Goal: Information Seeking & Learning: Compare options

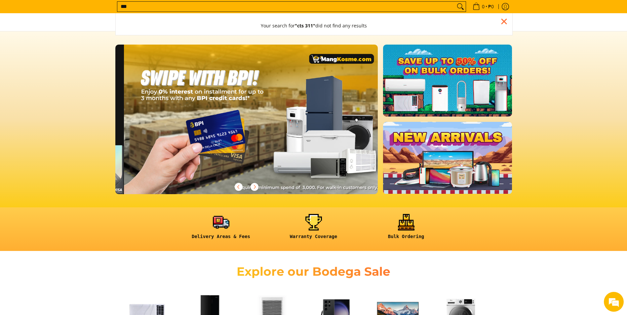
scroll to position [0, 788]
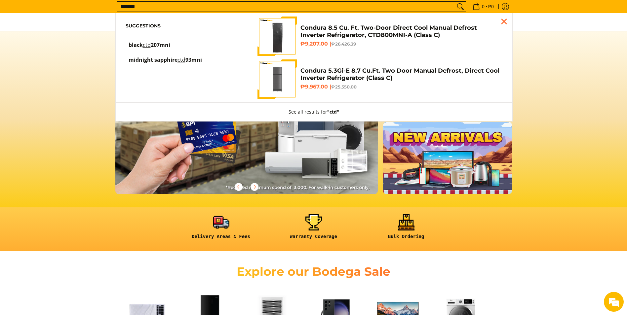
type input "*******"
click at [455, 2] on button "Search" at bounding box center [460, 7] width 11 height 10
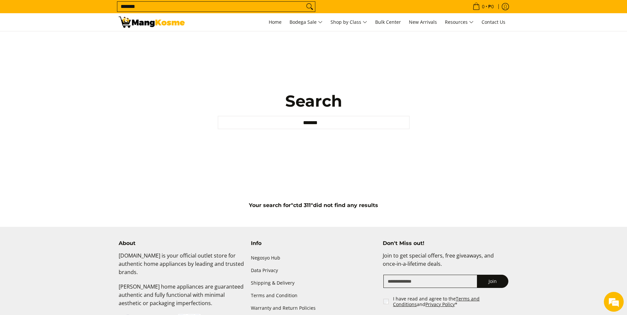
click at [130, 5] on input "*******" at bounding box center [210, 7] width 187 height 10
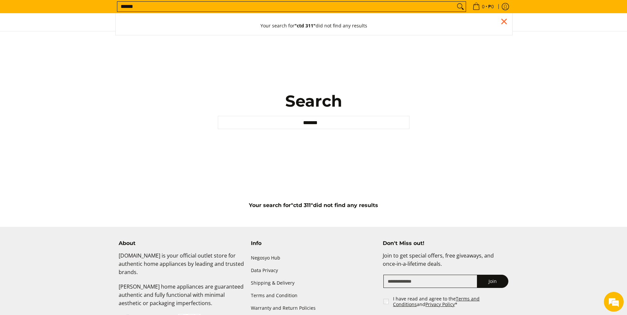
type input "******"
click at [455, 2] on button "Search" at bounding box center [460, 7] width 11 height 10
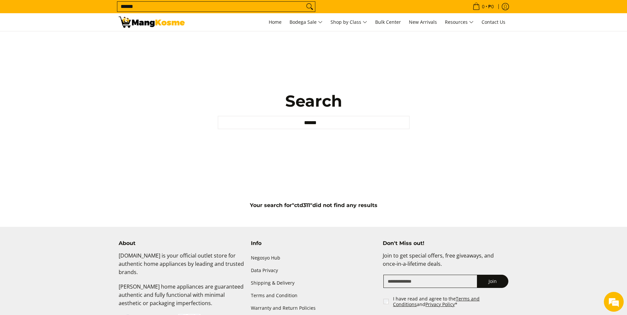
click at [310, 123] on input "******" at bounding box center [314, 122] width 192 height 13
click at [324, 122] on input "******" at bounding box center [314, 122] width 192 height 13
drag, startPoint x: 324, startPoint y: 122, endPoint x: 301, endPoint y: 118, distance: 23.1
click at [301, 118] on input "******" at bounding box center [314, 122] width 192 height 13
click at [257, 71] on div "Search Search... ****** Your search for "ctd311" did not find any results" at bounding box center [313, 110] width 397 height 158
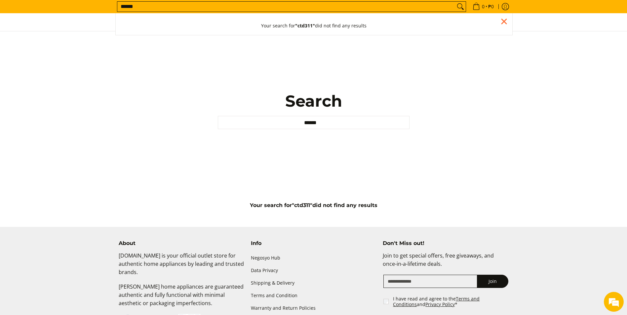
drag, startPoint x: 175, startPoint y: 7, endPoint x: 114, endPoint y: 7, distance: 60.5
click at [114, 7] on div "Search... ****** Your search for "ctd311" did not find any results 0 • ₱0 View …" at bounding box center [313, 6] width 403 height 13
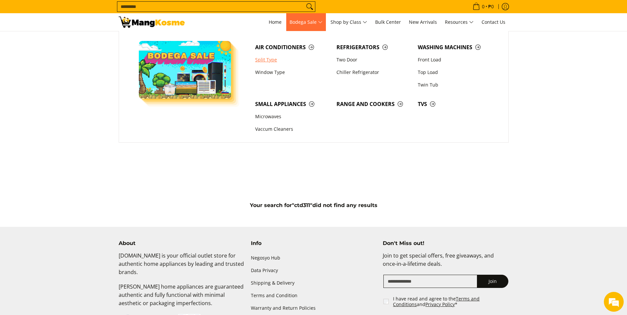
click at [267, 61] on link "Split Type" at bounding box center [292, 60] width 81 height 13
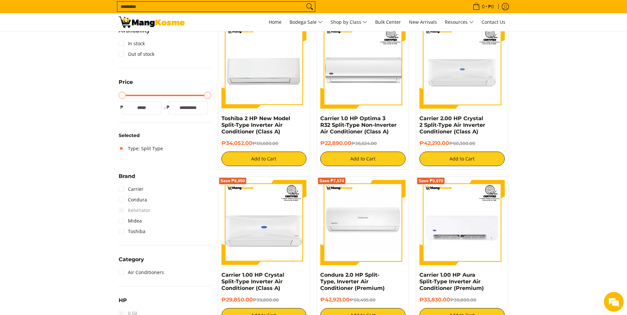
scroll to position [165, 0]
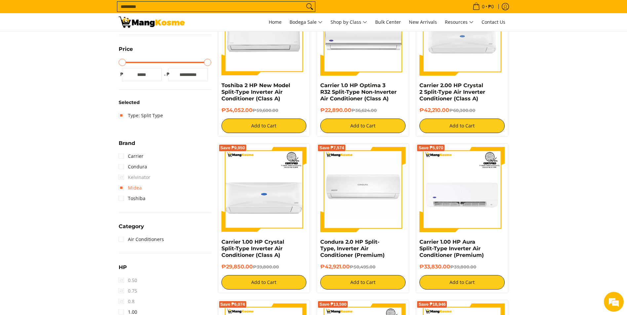
click at [122, 188] on link "Midea" at bounding box center [130, 188] width 23 height 11
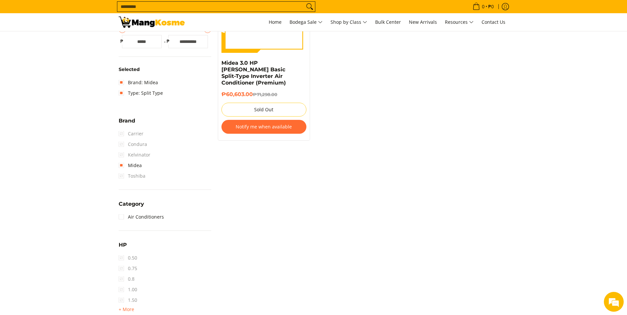
scroll to position [126, 0]
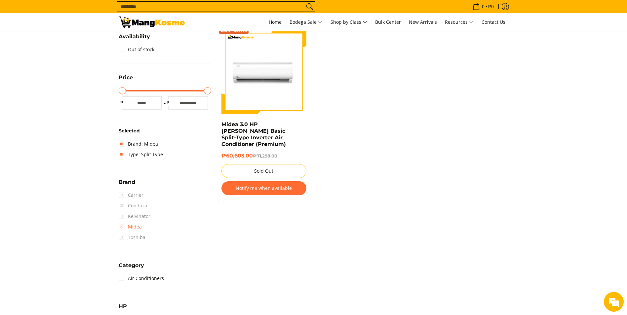
click at [121, 225] on link "Midea" at bounding box center [130, 227] width 23 height 11
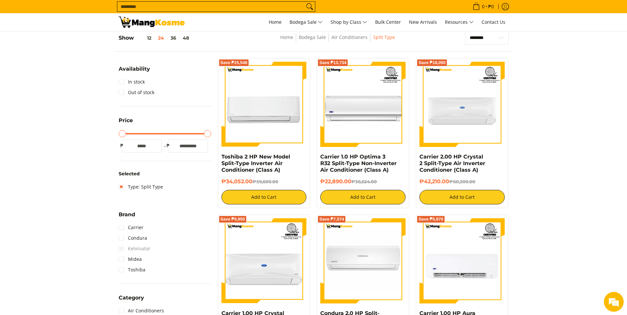
scroll to position [93, 0]
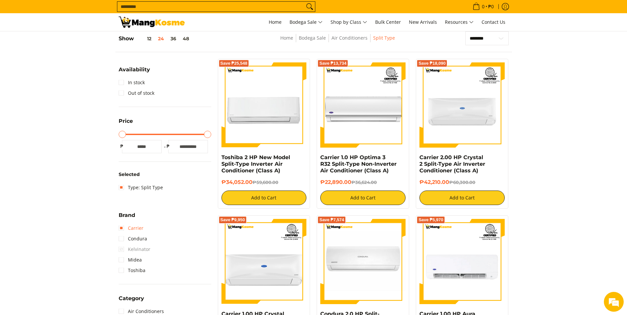
click at [122, 229] on link "Carrier" at bounding box center [131, 228] width 25 height 11
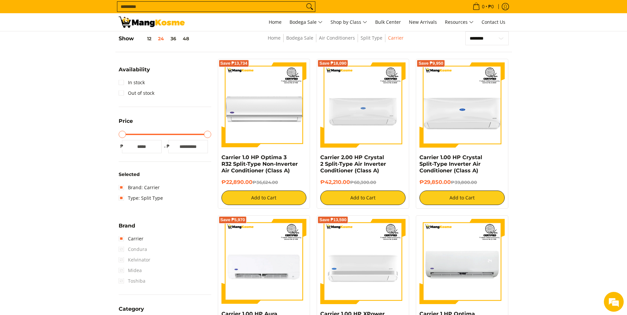
click at [120, 250] on span "Condura" at bounding box center [133, 249] width 28 height 11
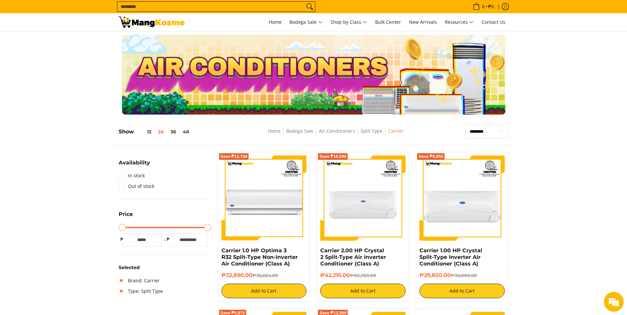
click at [496, 131] on select "**********" at bounding box center [486, 132] width 43 height 14
select select "**********"
click at [465, 125] on select "**********" at bounding box center [486, 132] width 43 height 14
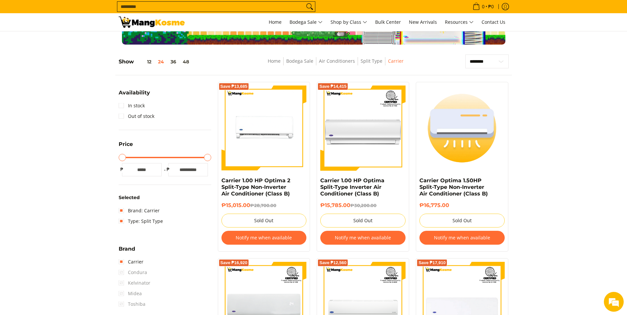
scroll to position [71, 0]
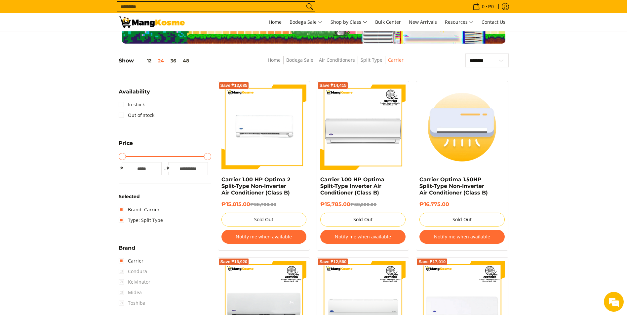
drag, startPoint x: 575, startPoint y: 154, endPoint x: 561, endPoint y: 101, distance: 55.4
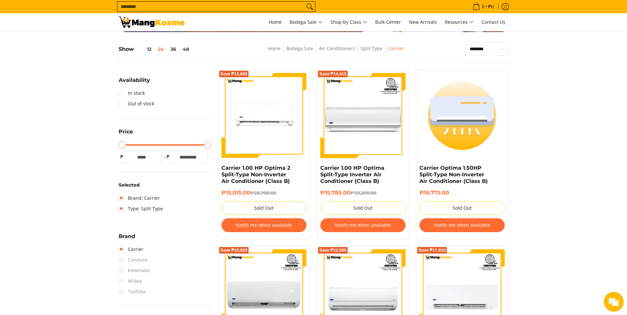
scroll to position [0, 0]
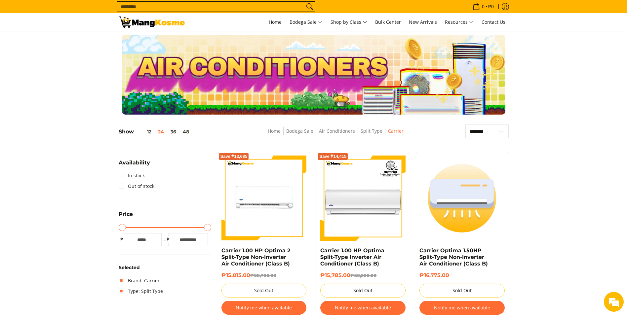
click at [167, 25] on img at bounding box center [152, 22] width 66 height 11
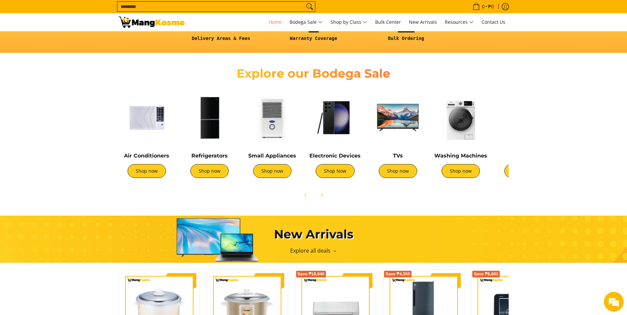
scroll to position [0, 1051]
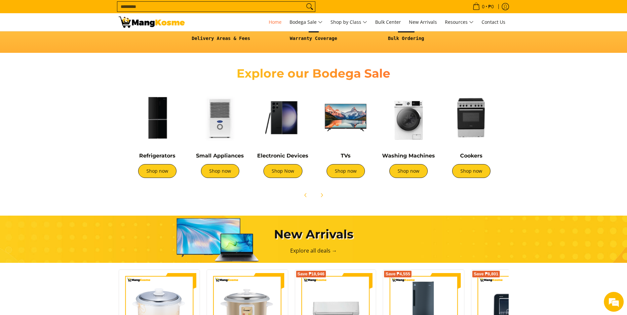
drag, startPoint x: 484, startPoint y: 133, endPoint x: 433, endPoint y: 129, distance: 51.4
click at [433, 129] on img at bounding box center [408, 118] width 56 height 56
click at [408, 124] on img at bounding box center [409, 118] width 56 height 56
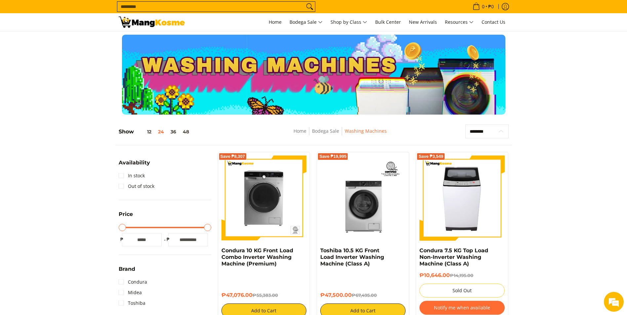
click at [492, 134] on select "**********" at bounding box center [486, 132] width 43 height 14
select select "**********"
click at [465, 125] on select "**********" at bounding box center [486, 132] width 43 height 14
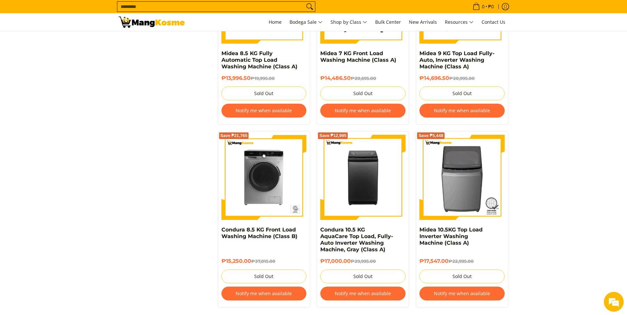
scroll to position [1388, 0]
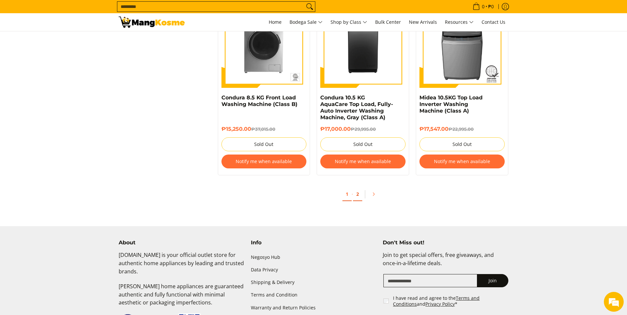
click at [357, 196] on link "2" at bounding box center [357, 195] width 9 height 14
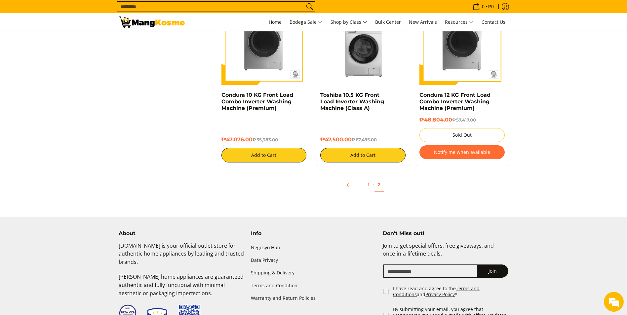
scroll to position [694, 0]
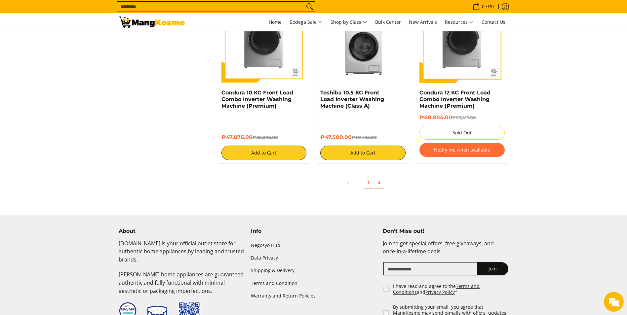
click at [367, 186] on link "1" at bounding box center [368, 183] width 9 height 14
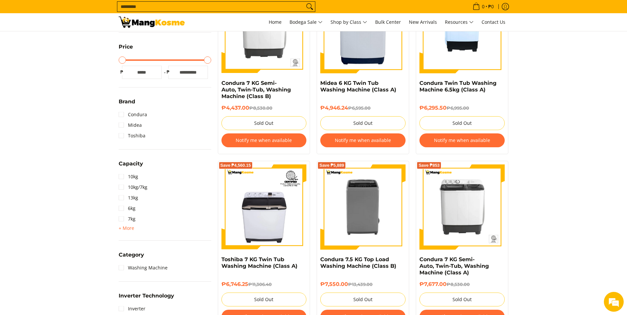
scroll to position [198, 0]
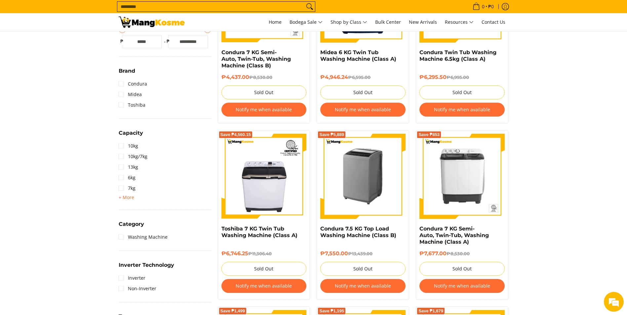
click at [351, 188] on img at bounding box center [362, 176] width 85 height 85
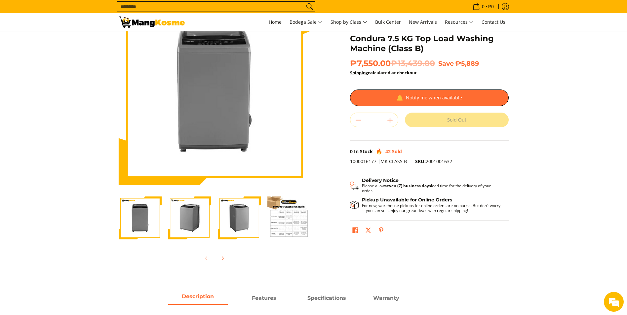
scroll to position [66, 0]
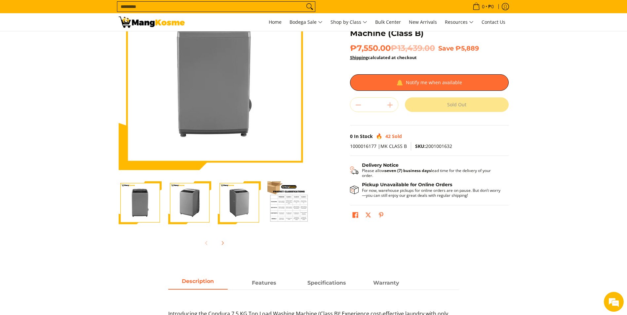
click at [294, 200] on img "Condura 7.5 KG Top Load Washing Machine (Class B)-4" at bounding box center [288, 202] width 43 height 43
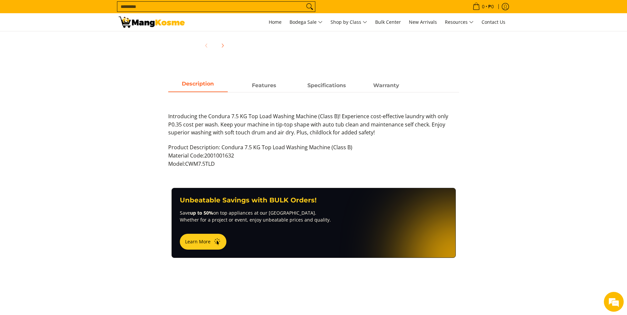
scroll to position [264, 0]
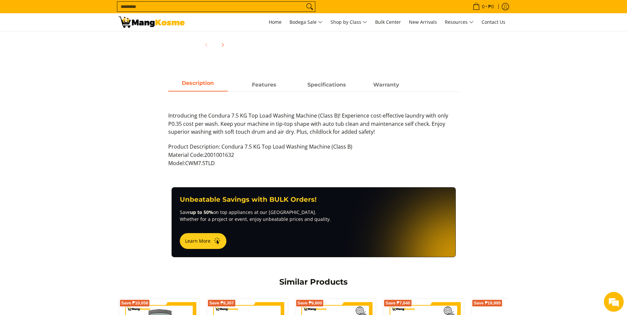
click at [362, 115] on p "Introducing the Condura 7.5 KG Top Load Washing Machine (Class B)! Experience c…" at bounding box center [313, 127] width 291 height 31
drag, startPoint x: 168, startPoint y: 123, endPoint x: 182, endPoint y: 124, distance: 13.9
click at [182, 124] on p "Introducing the Condura 7.5 KG Top Load Washing Machine (Class B)! Experience c…" at bounding box center [313, 127] width 291 height 31
drag, startPoint x: 182, startPoint y: 124, endPoint x: 188, endPoint y: 125, distance: 6.0
click at [188, 125] on p "Introducing the Condura 7.5 KG Top Load Washing Machine (Class B)! Experience c…" at bounding box center [313, 127] width 291 height 31
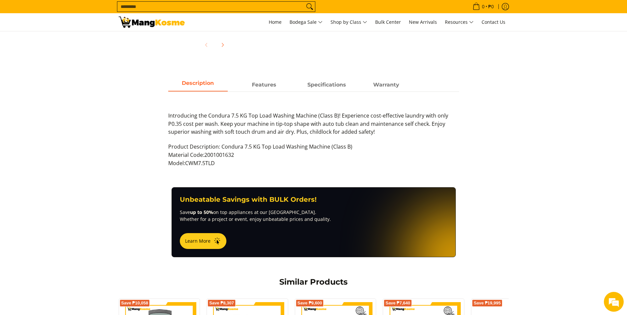
click at [208, 124] on p "Introducing the Condura 7.5 KG Top Load Washing Machine (Class B)! Experience c…" at bounding box center [313, 127] width 291 height 31
click at [409, 123] on p "Introducing the Condura 7.5 KG Top Load Washing Machine (Class B)! Experience c…" at bounding box center [313, 127] width 291 height 31
click at [202, 134] on p "Introducing the Condura 7.5 KG Top Load Washing Machine (Class B)! Experience c…" at bounding box center [313, 127] width 291 height 31
click at [204, 143] on p "Product Description: Condura 7.5 KG Top Load Washing Machine (Class B) Material…" at bounding box center [313, 158] width 291 height 31
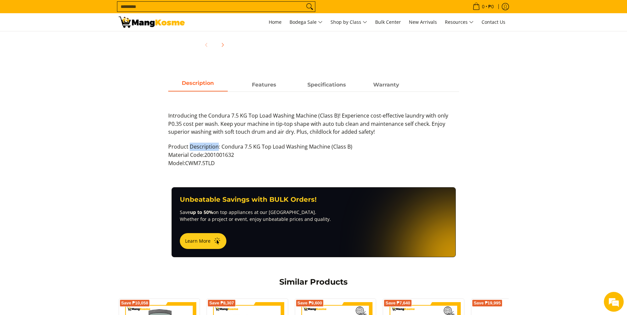
click at [204, 143] on p "Product Description: Condura 7.5 KG Top Load Washing Machine (Class B) Material…" at bounding box center [313, 158] width 291 height 31
drag, startPoint x: 204, startPoint y: 143, endPoint x: 268, endPoint y: 148, distance: 64.3
click at [268, 148] on p "Product Description: Condura 7.5 KG Top Load Washing Machine (Class B) Material…" at bounding box center [313, 158] width 291 height 31
drag, startPoint x: 234, startPoint y: 147, endPoint x: 285, endPoint y: 146, distance: 50.9
click at [285, 146] on p "Product Description: Condura 7.5 KG Top Load Washing Machine (Class B) Material…" at bounding box center [313, 158] width 291 height 31
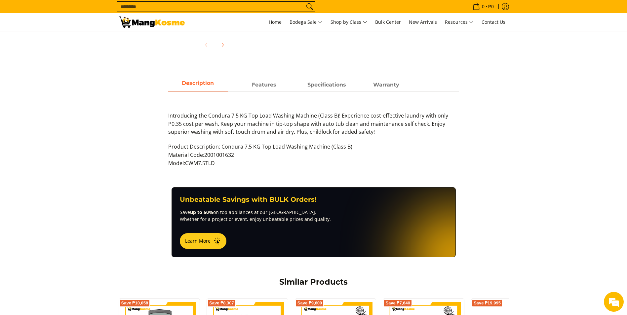
click at [215, 151] on span "2001001632" at bounding box center [219, 154] width 30 height 7
click at [208, 160] on span "CWM7.5TLD" at bounding box center [200, 163] width 30 height 7
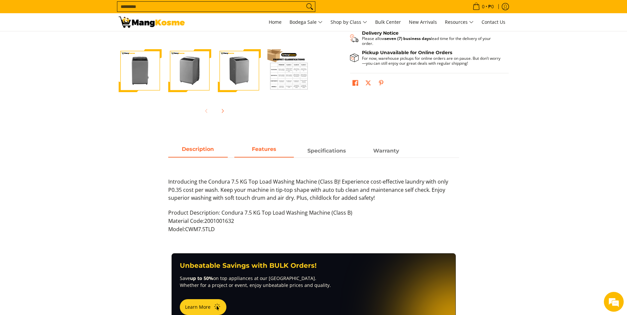
click at [266, 148] on span "Features" at bounding box center [264, 149] width 24 height 6
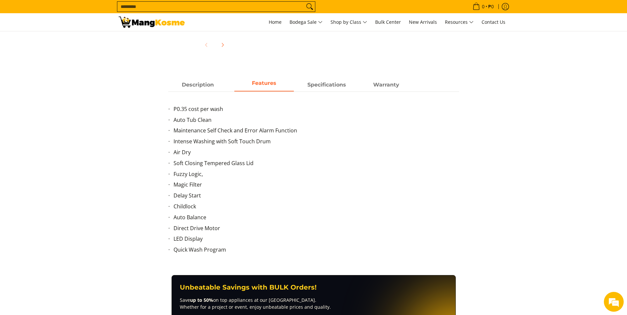
click at [176, 118] on span "Auto Tub Clean" at bounding box center [193, 119] width 38 height 7
click at [201, 118] on span "Auto Tub Clean" at bounding box center [193, 119] width 38 height 7
click at [191, 130] on span "Maintenance Self Check and Error Alarm Function" at bounding box center [236, 130] width 124 height 7
click at [226, 132] on span "Maintenance Self Check and Error Alarm Function" at bounding box center [236, 130] width 124 height 7
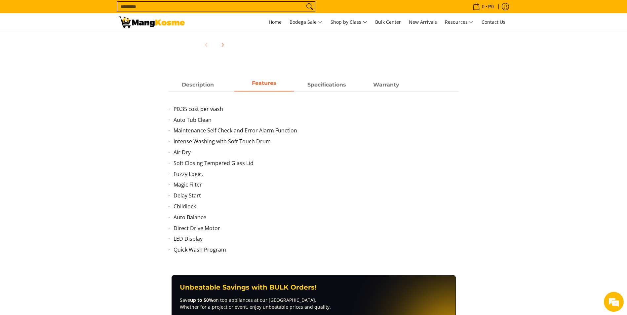
drag, startPoint x: 226, startPoint y: 132, endPoint x: 243, endPoint y: 138, distance: 17.3
click at [243, 138] on li "Intense Washing with Soft Touch Drum" at bounding box center [317, 143] width 286 height 11
click at [187, 141] on span "Intense Washing with Soft Touch Drum" at bounding box center [222, 141] width 97 height 7
click at [177, 152] on span "Air Dry" at bounding box center [182, 152] width 17 height 7
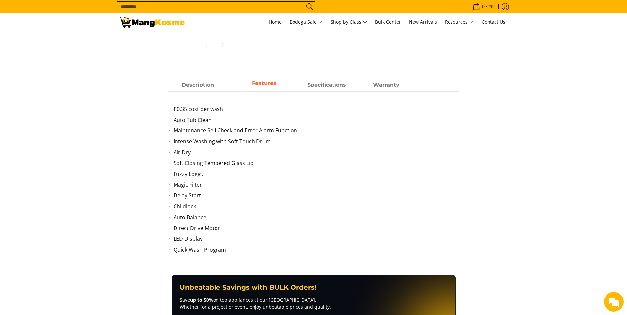
drag, startPoint x: 177, startPoint y: 152, endPoint x: 193, endPoint y: 164, distance: 19.4
click at [193, 164] on span "Soft Closing Tempered Glass Lid" at bounding box center [214, 163] width 80 height 7
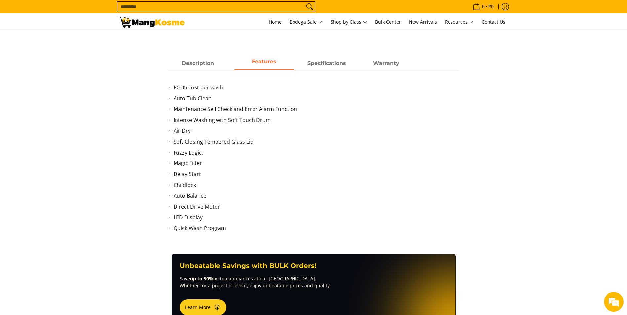
scroll to position [297, 0]
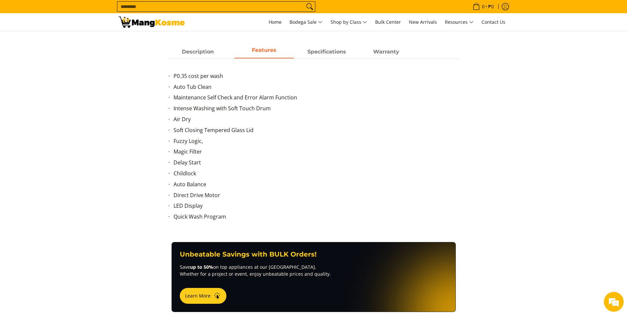
click at [193, 131] on span "Soft Closing Tempered Glass Lid" at bounding box center [214, 130] width 80 height 7
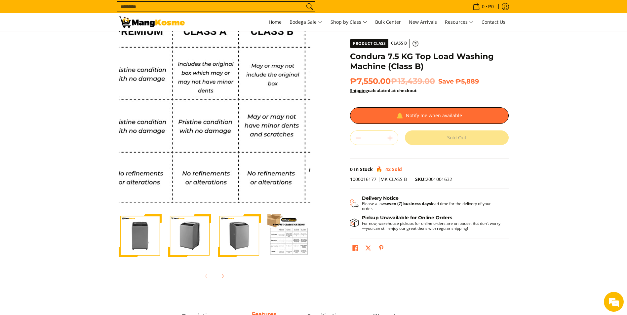
scroll to position [0, 0]
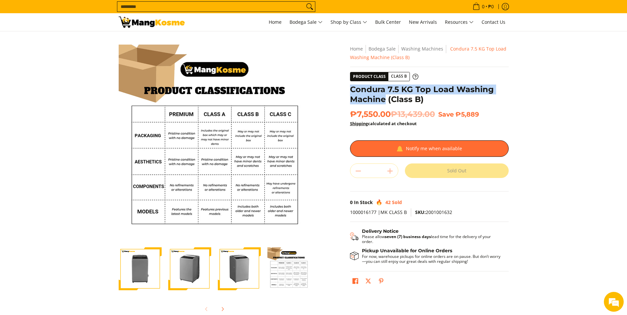
drag, startPoint x: 385, startPoint y: 102, endPoint x: 343, endPoint y: 91, distance: 42.8
click at [343, 91] on div "Skip to Main Content Enable zoom Disable zoom Enable zoom Disable zoom Enable z…" at bounding box center [313, 186] width 397 height 282
copy h1 "Condura 7.5 KG Top Load Washing Machine"
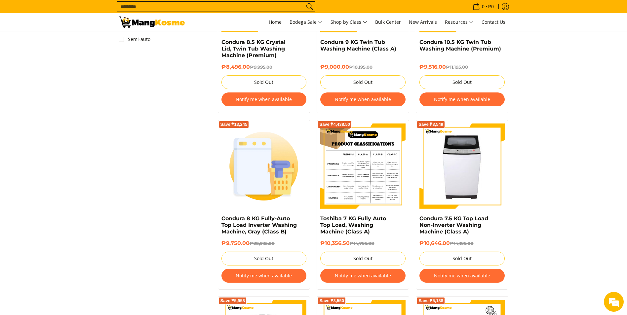
scroll to position [562, 0]
click at [376, 170] on img at bounding box center [362, 165] width 85 height 85
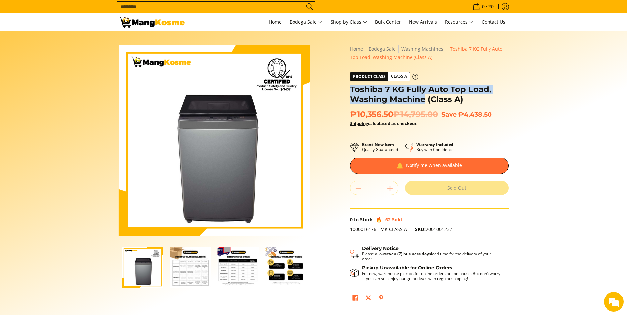
drag, startPoint x: 424, startPoint y: 100, endPoint x: 341, endPoint y: 88, distance: 83.8
click at [341, 88] on div "Skip to Main Content Enable zoom Disable zoom Enable zoom Disable zoom Enable z…" at bounding box center [313, 180] width 397 height 270
copy h1 "Toshiba 7 KG Fully Auto Top Load, Washing Machine"
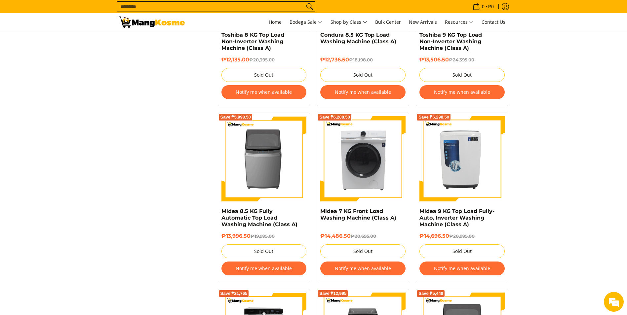
scroll to position [1091, 0]
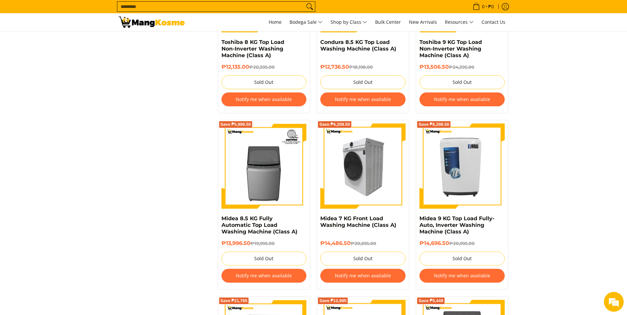
click at [369, 171] on img at bounding box center [362, 166] width 85 height 85
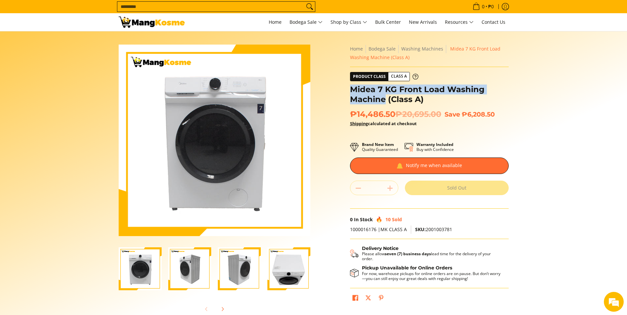
drag, startPoint x: 368, startPoint y: 94, endPoint x: 349, endPoint y: 88, distance: 19.7
click at [349, 88] on div "**********" at bounding box center [429, 178] width 165 height 266
copy h1 "Midea 7 KG Front Load Washing Machine"
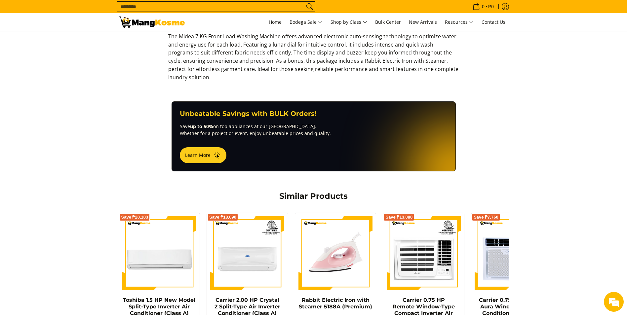
scroll to position [259, 0]
